Goal: Navigation & Orientation: Find specific page/section

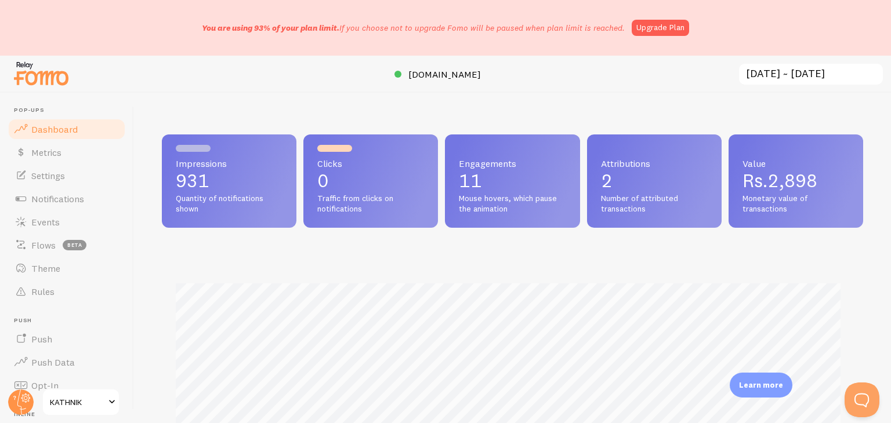
click at [103, 405] on span "KATHNIK" at bounding box center [77, 403] width 55 height 14
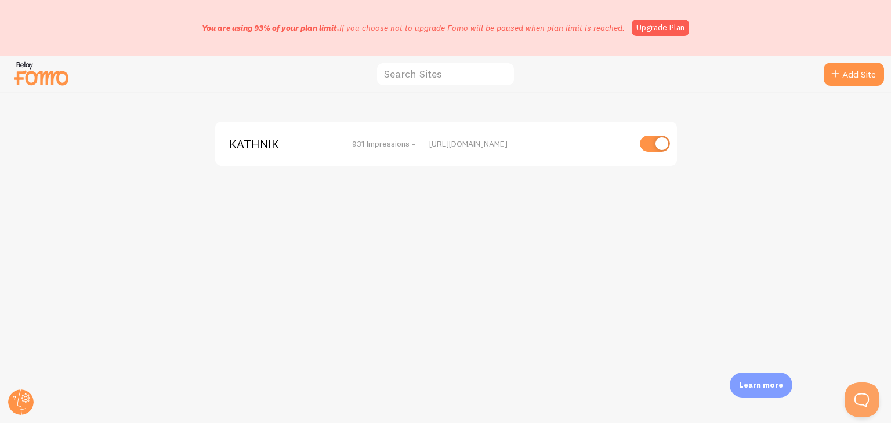
click at [655, 143] on input "checkbox" at bounding box center [655, 144] width 30 height 16
checkbox input "false"
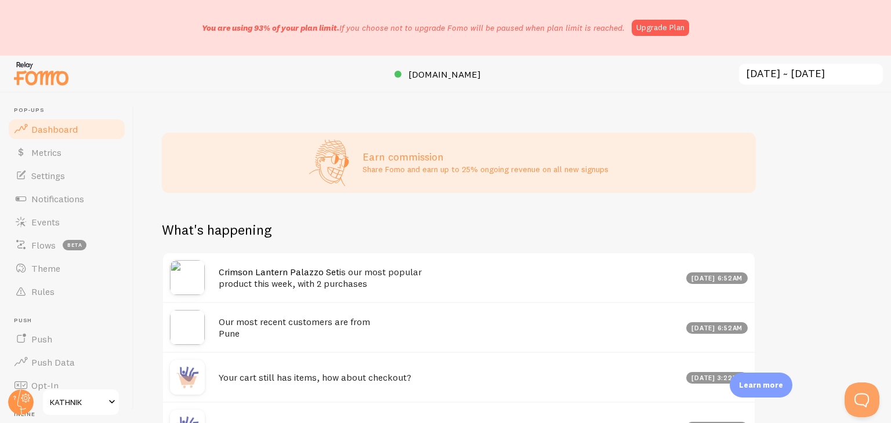
scroll to position [454, 0]
click at [358, 191] on div "Earn commission Share Fomo and earn up to 25% ongoing revenue on all new signups" at bounding box center [459, 165] width 594 height 60
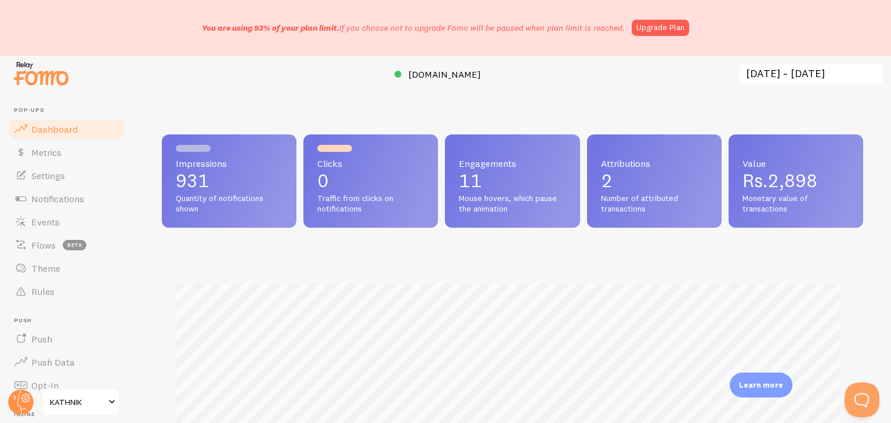
scroll to position [579648, 579260]
click at [304, 61] on div at bounding box center [445, 74] width 891 height 37
